Goal: Task Accomplishment & Management: Contribute content

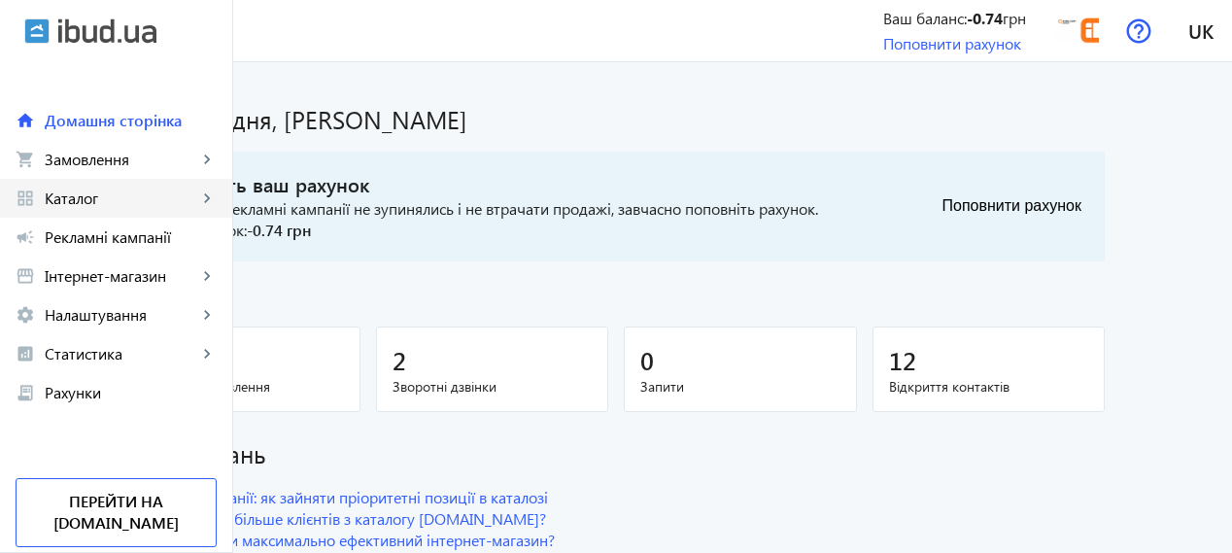
click at [46, 197] on span "Каталог" at bounding box center [121, 197] width 153 height 19
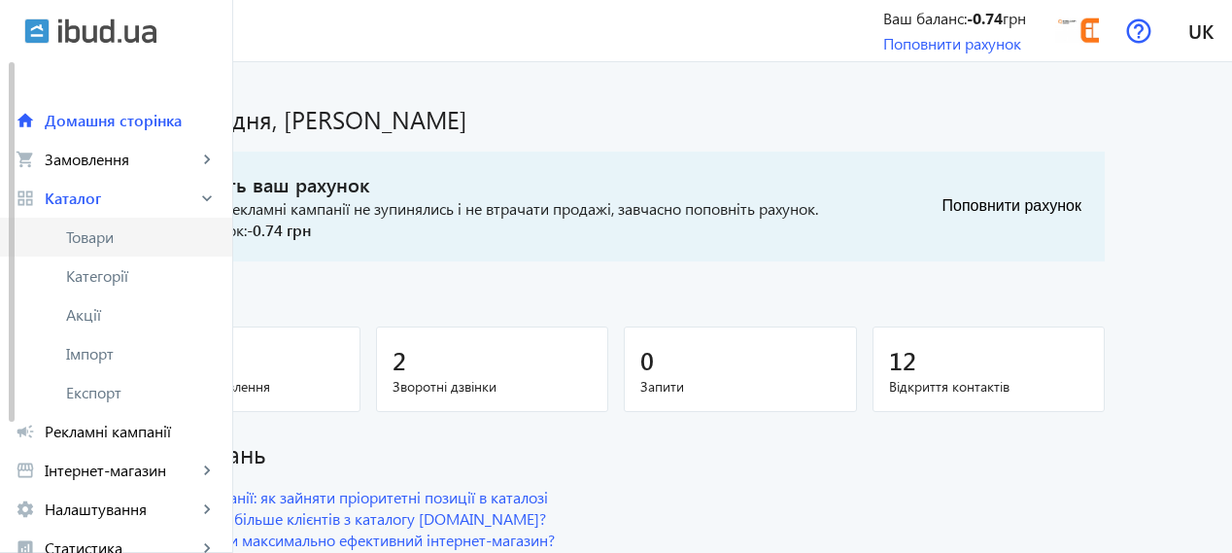
click at [121, 239] on span "Товари" at bounding box center [141, 236] width 151 height 19
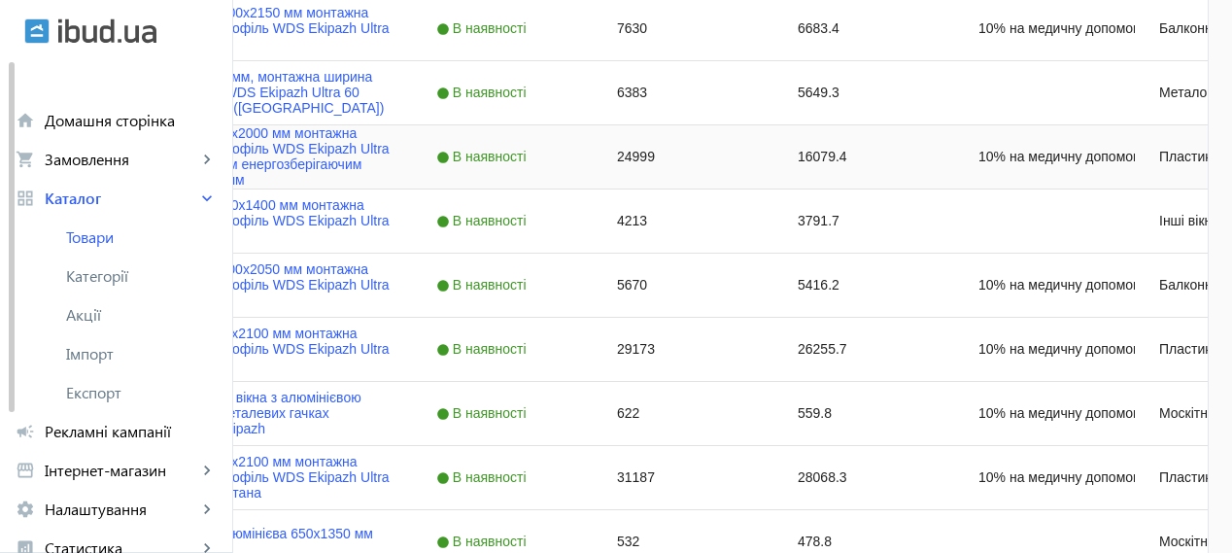
scroll to position [971, 0]
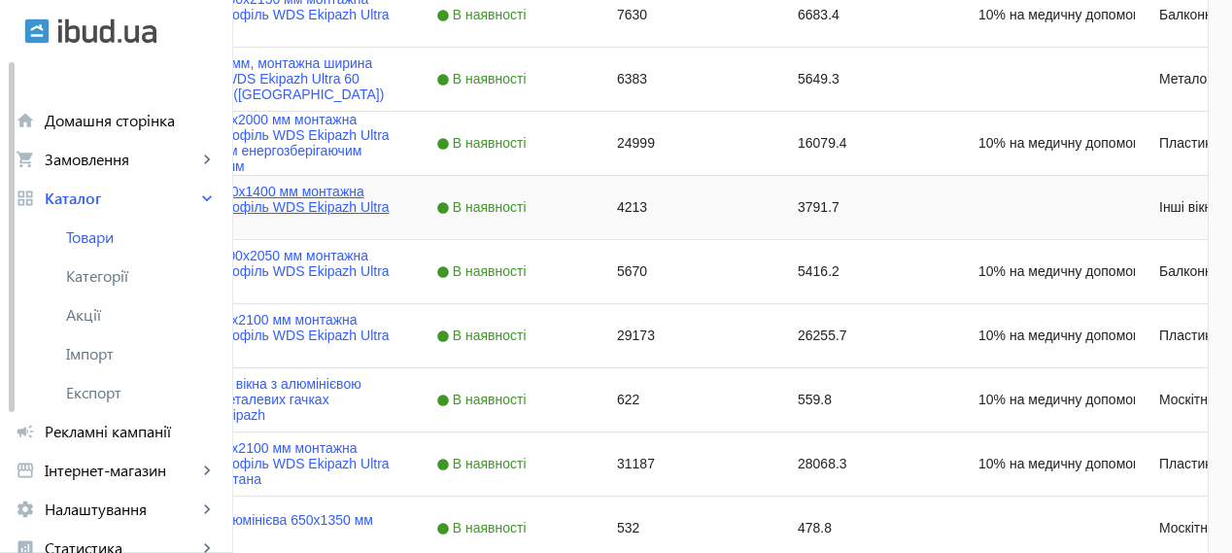
click at [390, 197] on link "Арочне вікно 1000х1400 мм монтажна ширина 60 мм профіль WDS Ekipazh Ultra 60" at bounding box center [256, 207] width 266 height 47
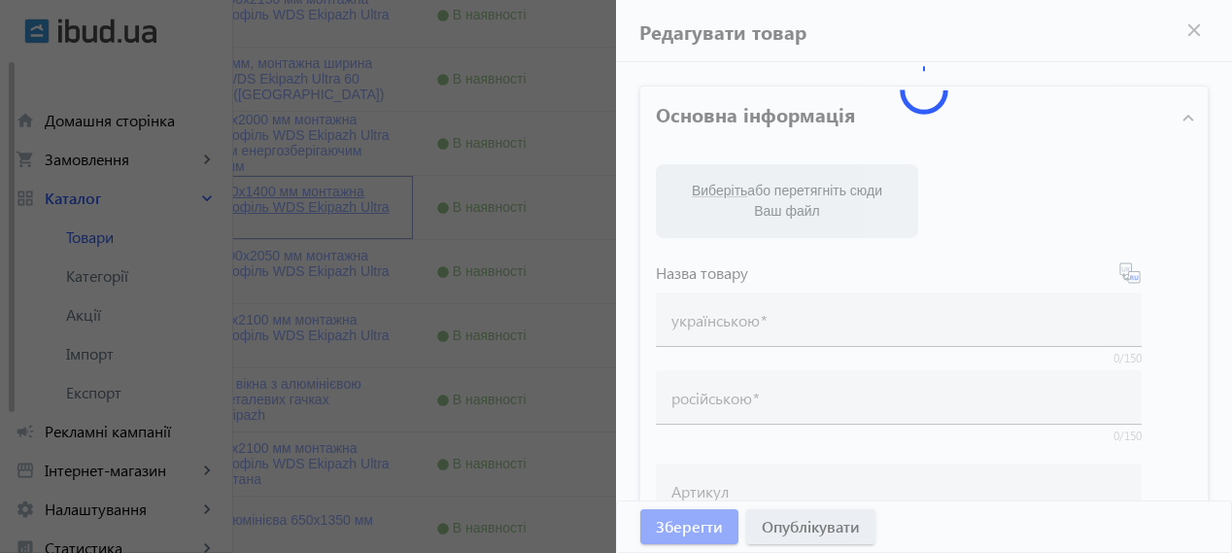
type input "Арочне вікно 1000х1400 мм монтажна ширина 60 мм профіль WDS Ekipazh Ultra 60"
type input "Арочное окно 1000х1400 мм монтажная ширина 60 мм профиль WDS Ekipazh Ultra 60"
type input "4213"
type input "Замовити арочне вікно 1000х1400 мм монтажна ширина 60 мм профіль WDS Ekipazh Ul…"
type input "Заказать арочное окно 1000х1400 мм монтажная ширина 60 мм профиль WDS Ekipazh U…"
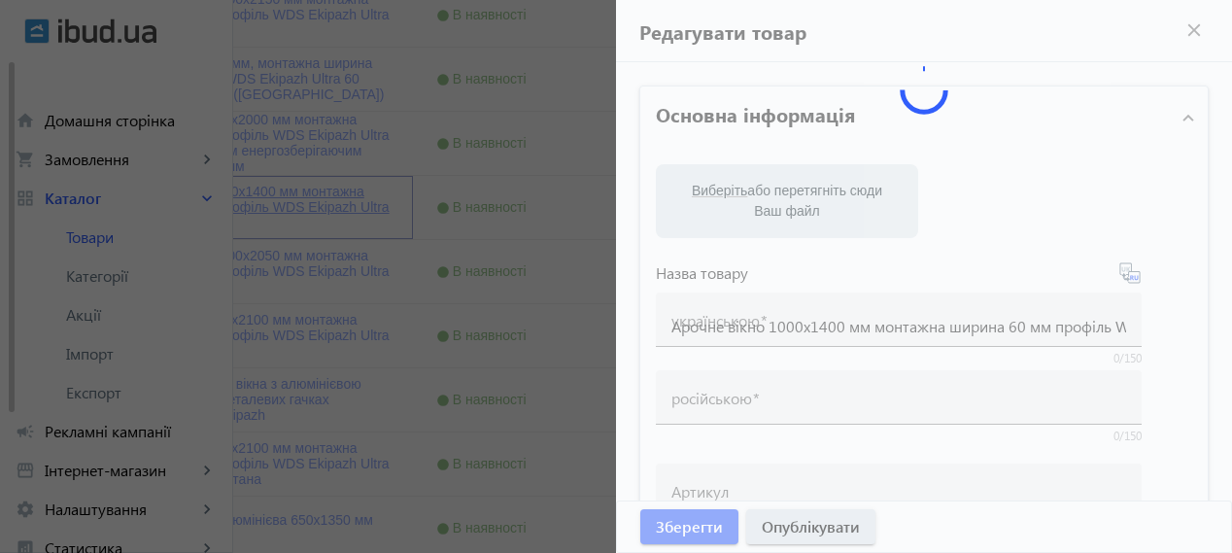
type textarea "Loremi dolors ametc a 0-elitseddo eiusmod TEM Incidid Utlab 00 e doloremag al e…"
type textarea "Loremipsumdo sitamet cons ad 2-elitseddo eiusmod TEM Incidid Utlab 32 e dolorem…"
type input "лоджія, балкон, скління лоджії, вікна на лоджію, [PERSON_NAME], знижка на лоджі…"
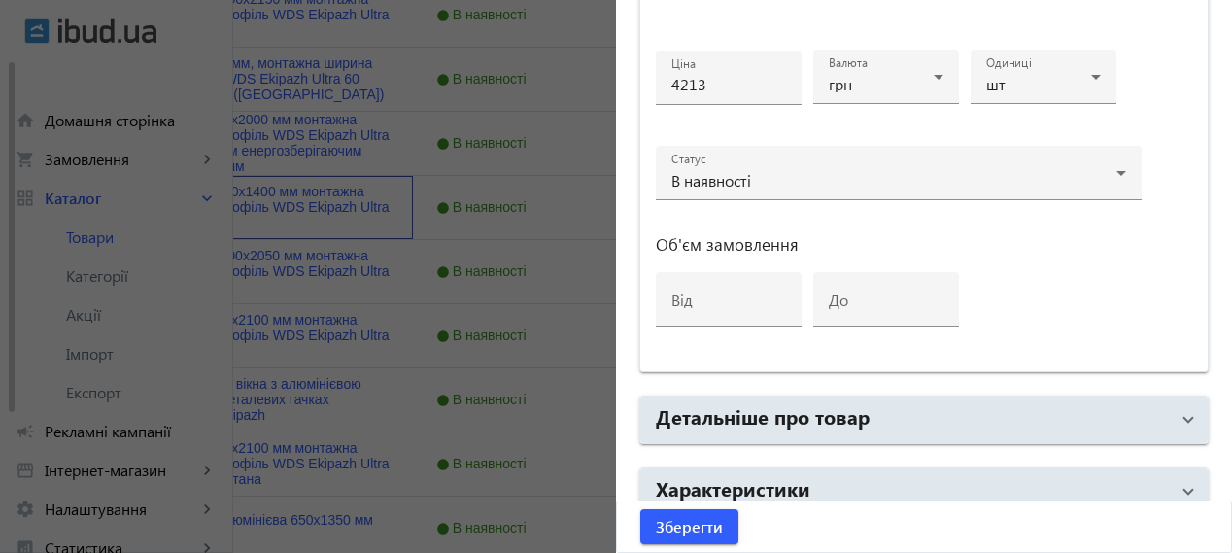
scroll to position [1061, 0]
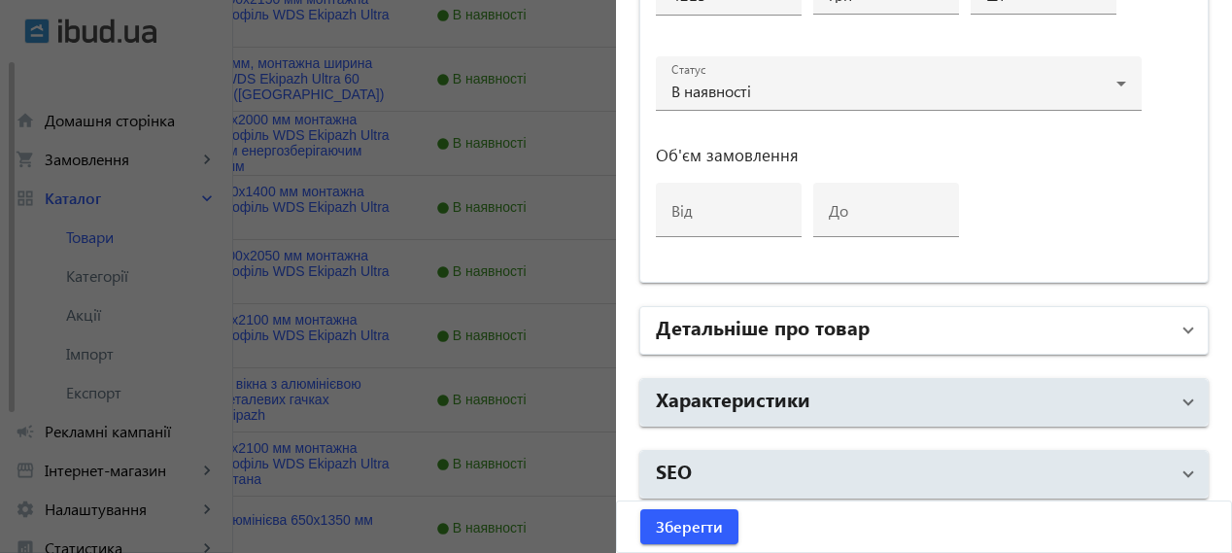
click at [778, 330] on h2 "Детальніше про товар" at bounding box center [763, 326] width 214 height 27
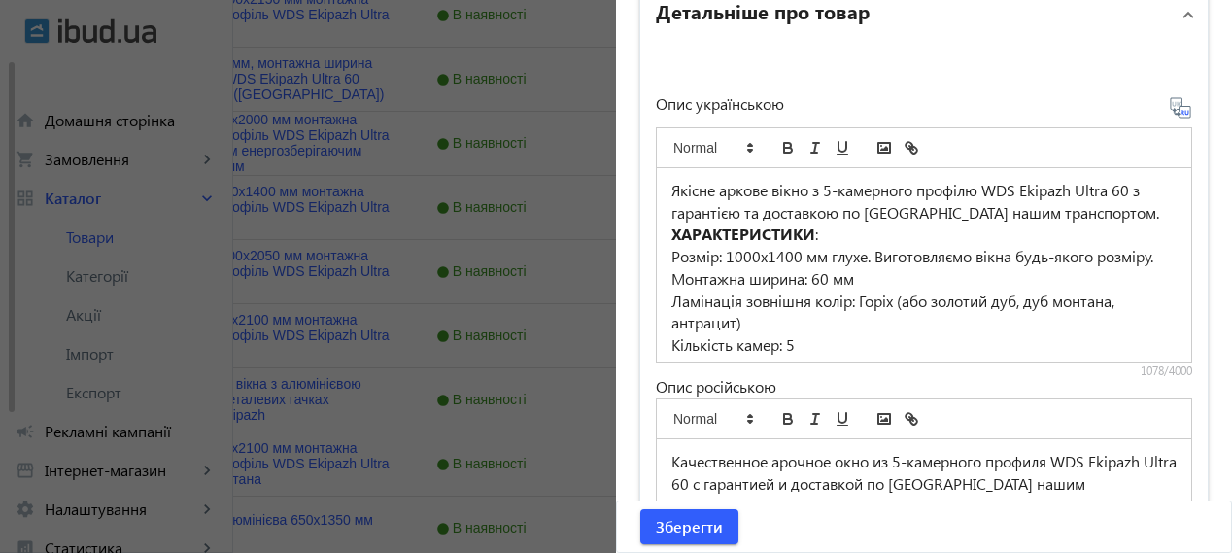
scroll to position [161, 0]
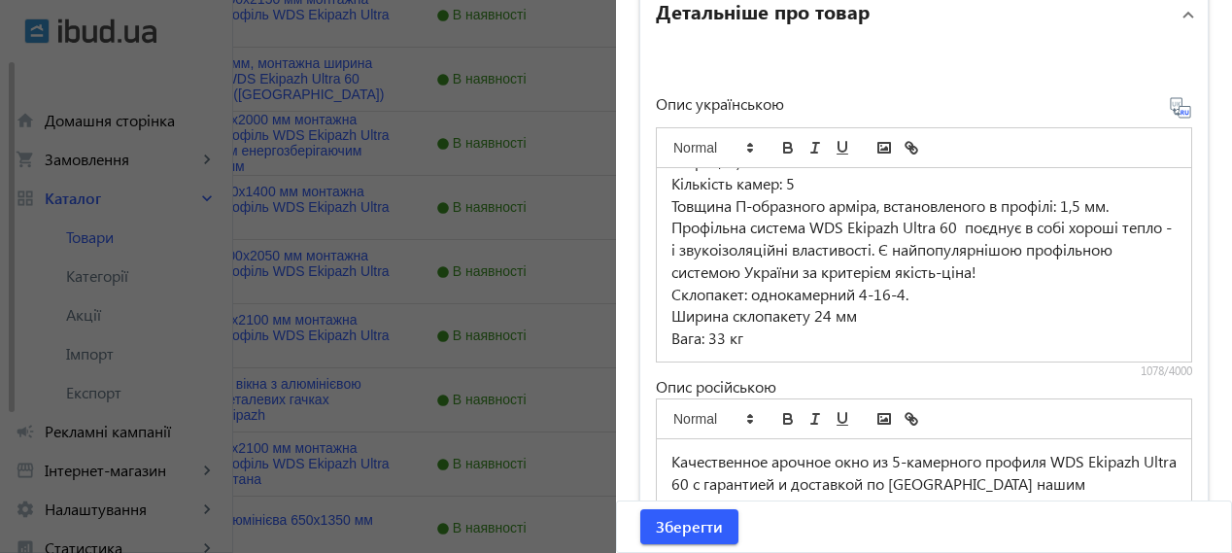
click at [560, 162] on div at bounding box center [616, 276] width 1232 height 553
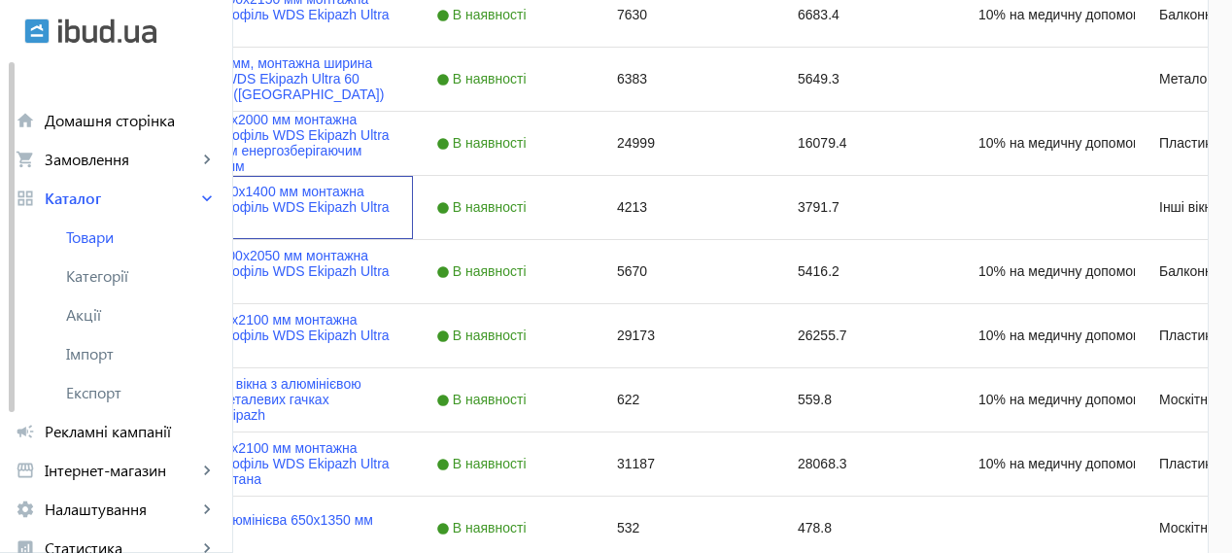
scroll to position [0, 0]
click at [258, 210] on div "Арочне вікно 1000х1400 мм монтажна ширина 60 мм профіль WDS Ekipazh Ultra 60" at bounding box center [218, 207] width 389 height 63
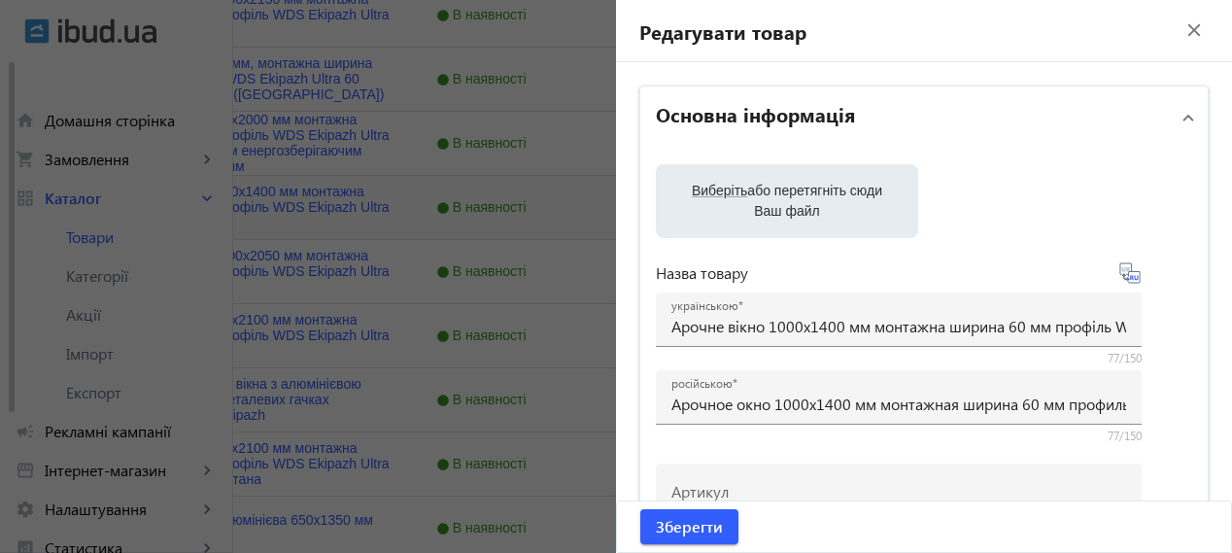
click at [279, 205] on div at bounding box center [616, 276] width 1232 height 553
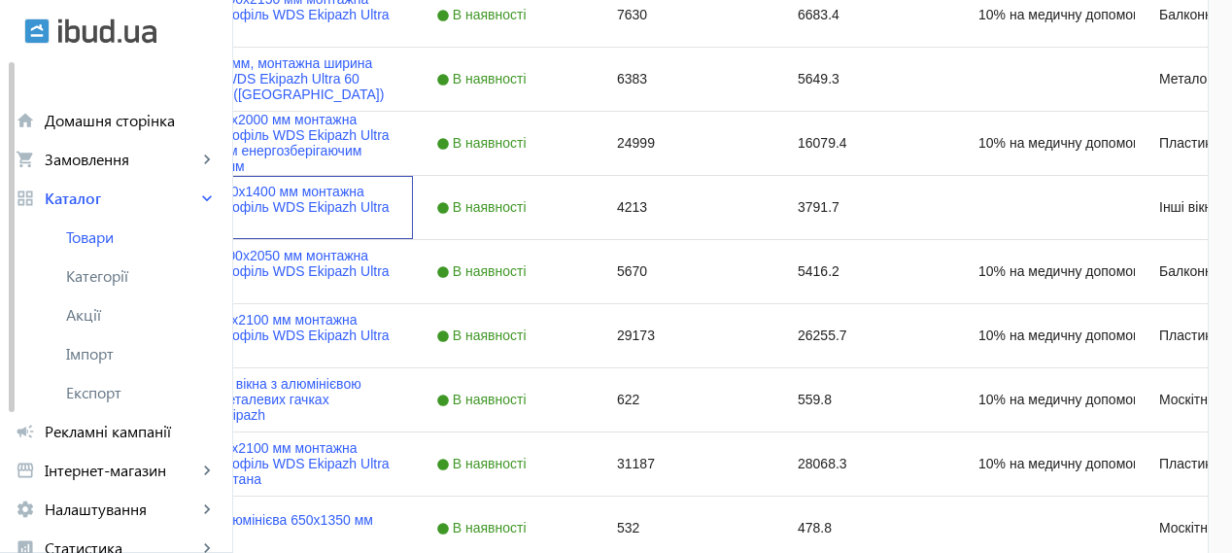
click at [65, 205] on input "Press Space to toggle row selection (unchecked)" at bounding box center [56, 206] width 17 height 17
checkbox input "true"
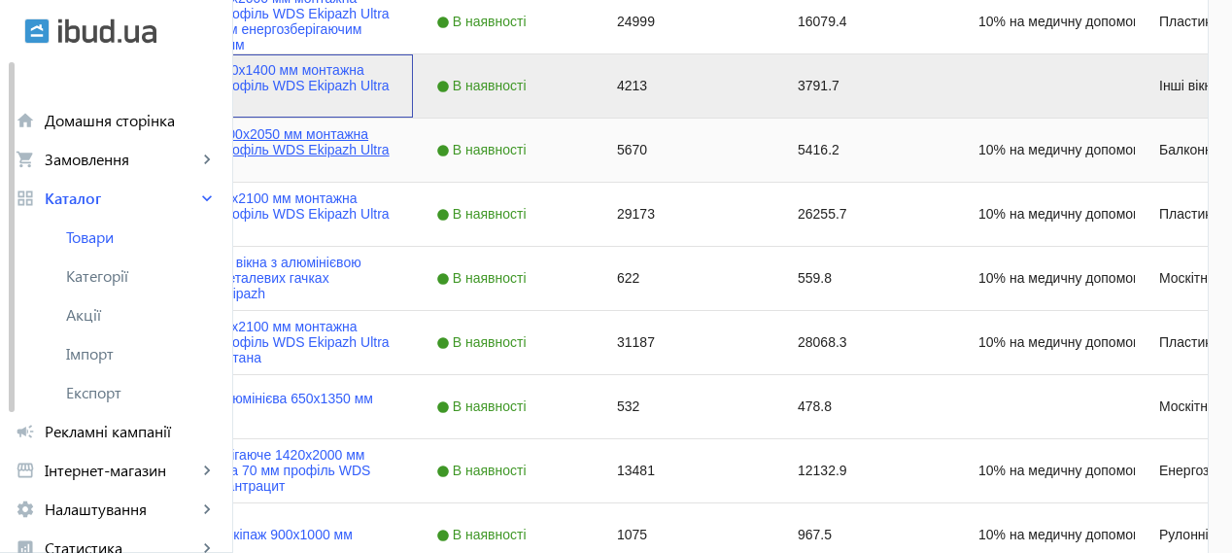
scroll to position [1133, 0]
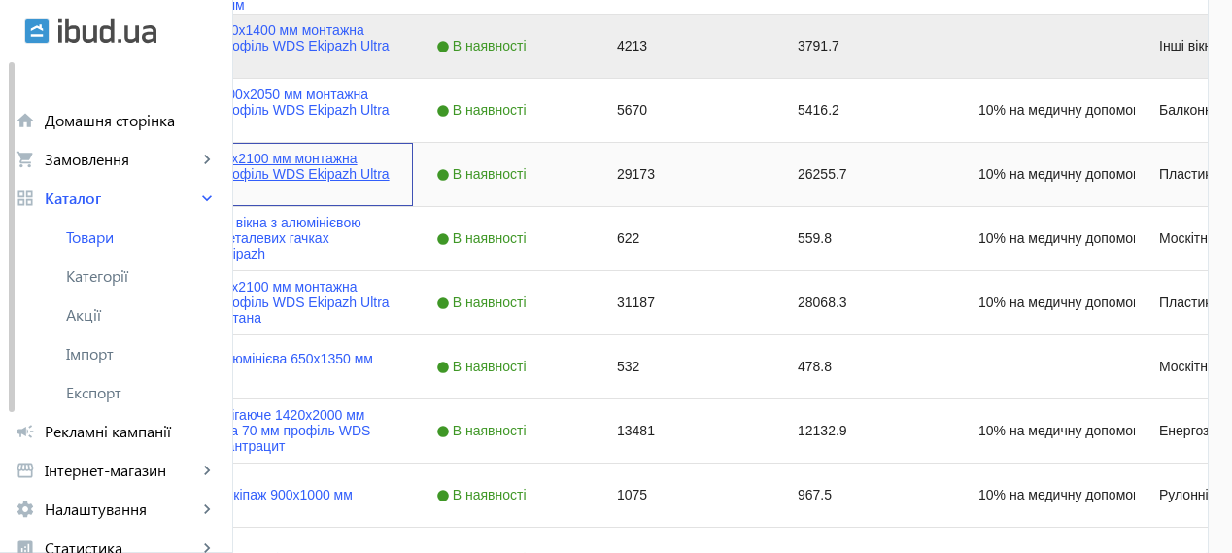
click at [390, 170] on link "Вхідні двері 1300х2100 мм монтажна ширина 70 мм профіль WDS Ekipazh Ultra 70 Ко…" at bounding box center [256, 174] width 266 height 47
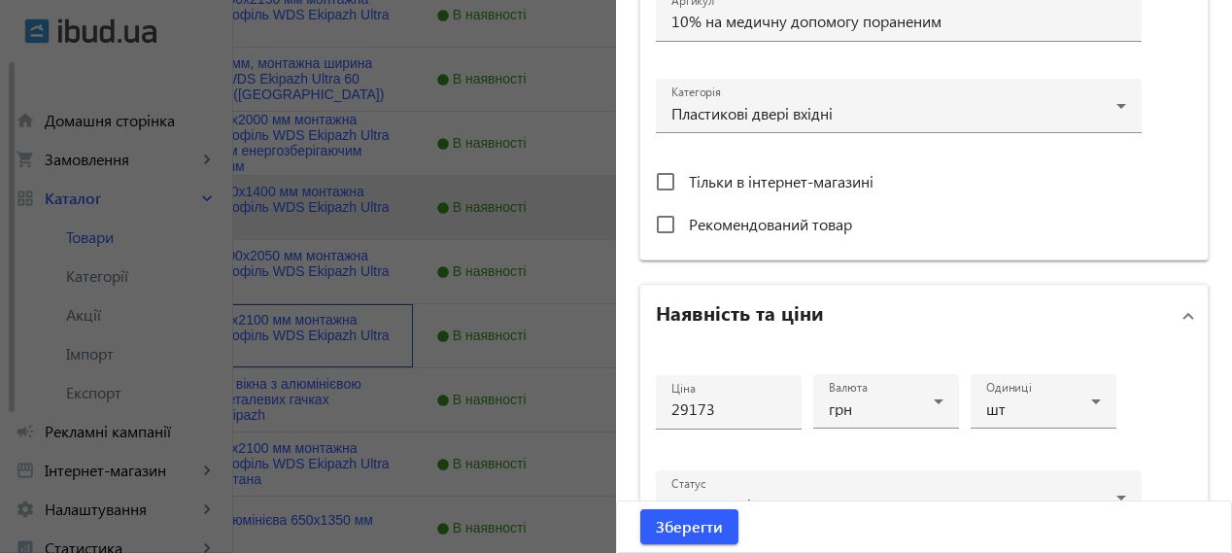
scroll to position [971, 0]
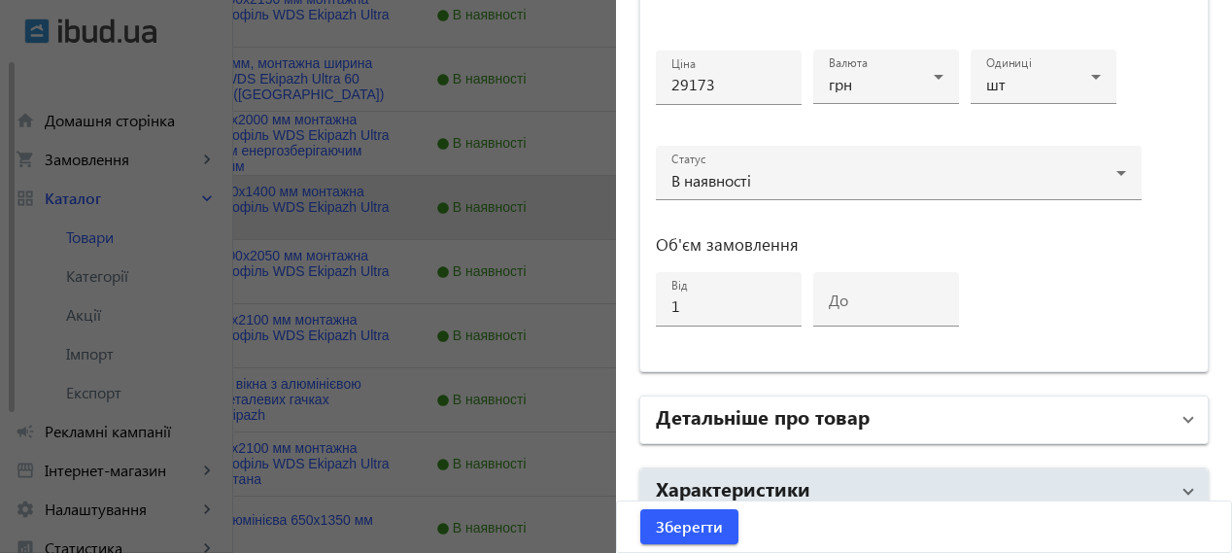
click at [790, 418] on h2 "Детальніше про товар" at bounding box center [763, 415] width 214 height 27
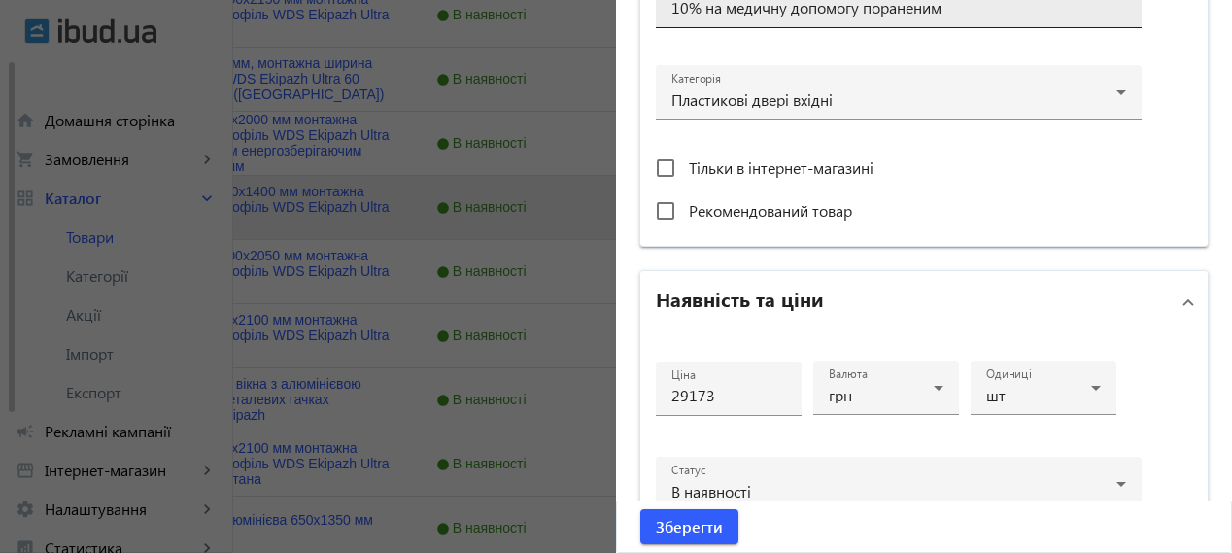
scroll to position [809, 0]
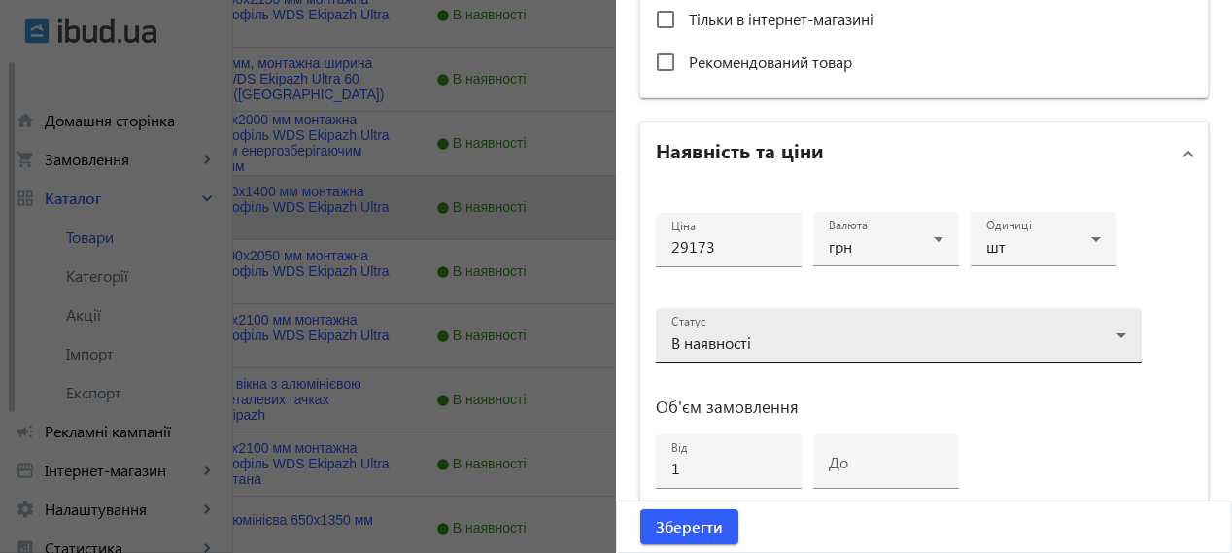
click at [729, 345] on span "В наявності" at bounding box center [711, 342] width 80 height 20
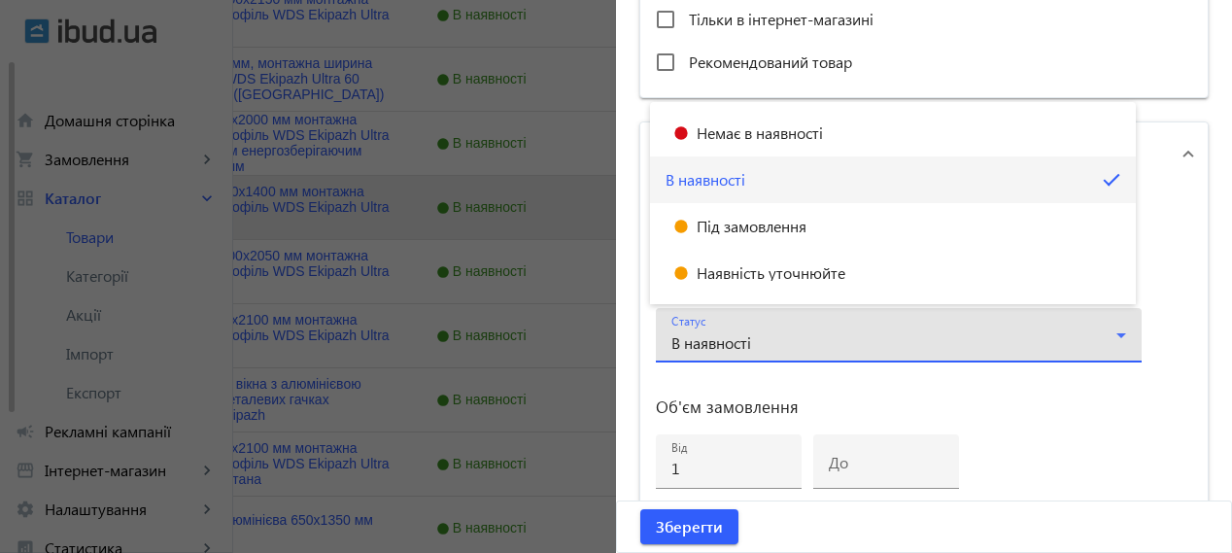
click at [825, 327] on div at bounding box center [616, 276] width 1232 height 553
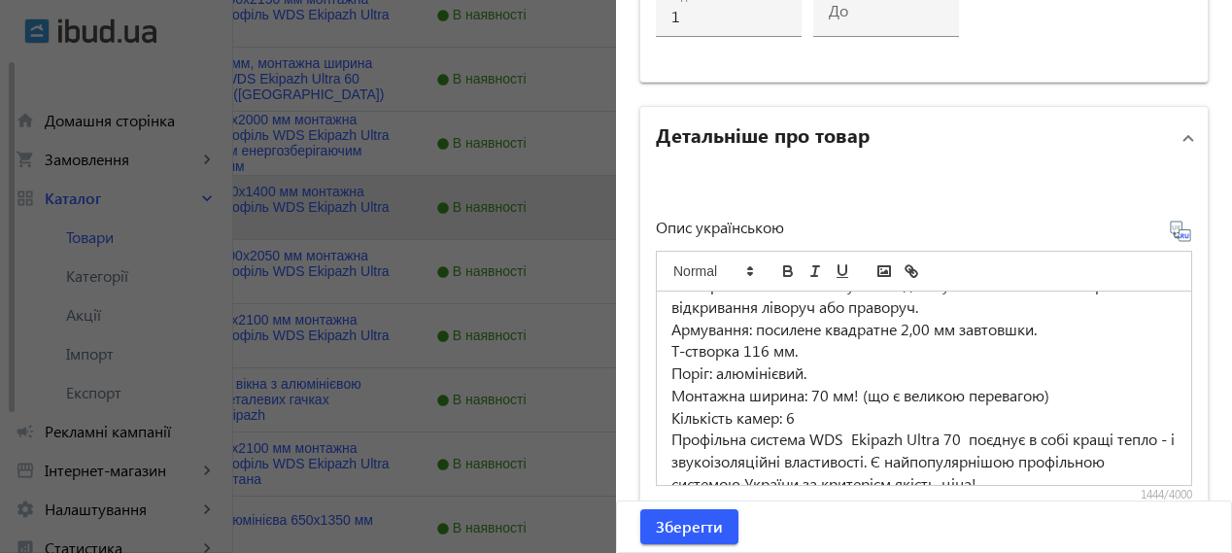
scroll to position [1457, 0]
